Goal: Navigation & Orientation: Find specific page/section

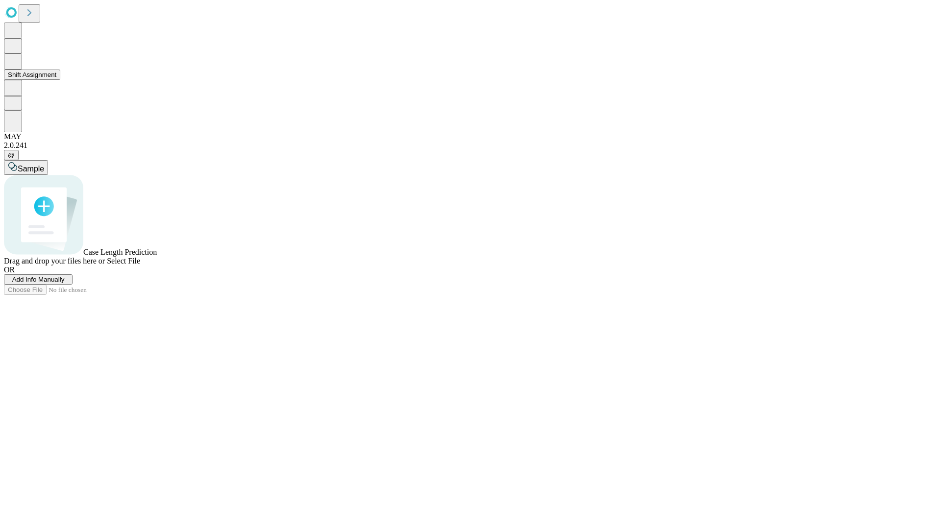
click at [60, 80] on button "Shift Assignment" at bounding box center [32, 75] width 56 height 10
